Goal: Navigation & Orientation: Understand site structure

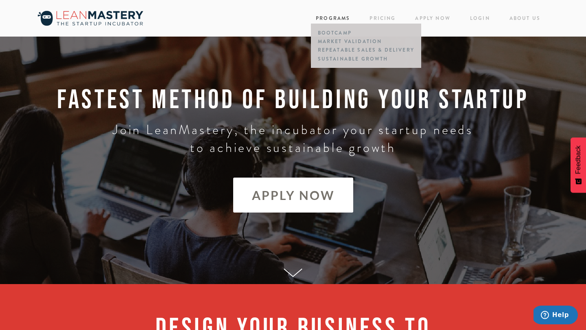
click at [335, 20] on link "Programs" at bounding box center [333, 18] width 34 height 7
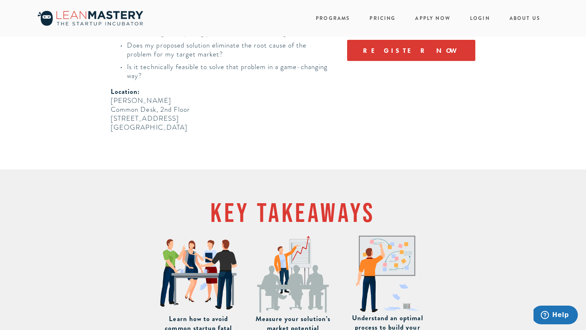
scroll to position [20, 0]
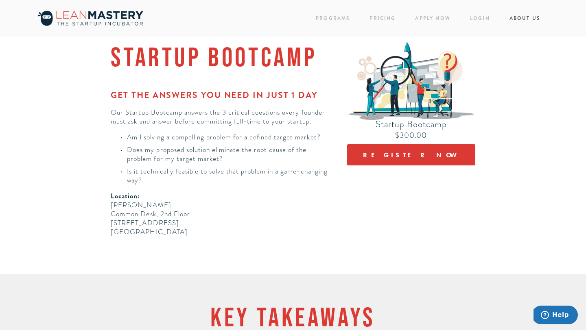
click at [510, 21] on link "About Us" at bounding box center [524, 18] width 31 height 11
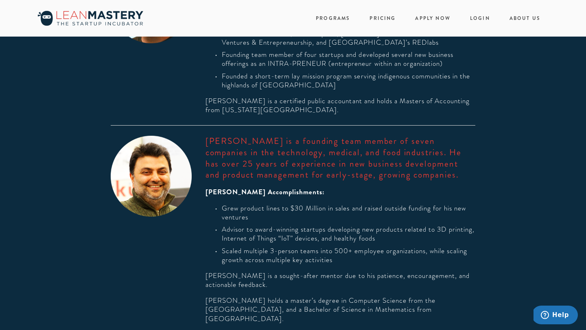
scroll to position [225, 0]
